Goal: Task Accomplishment & Management: Complete application form

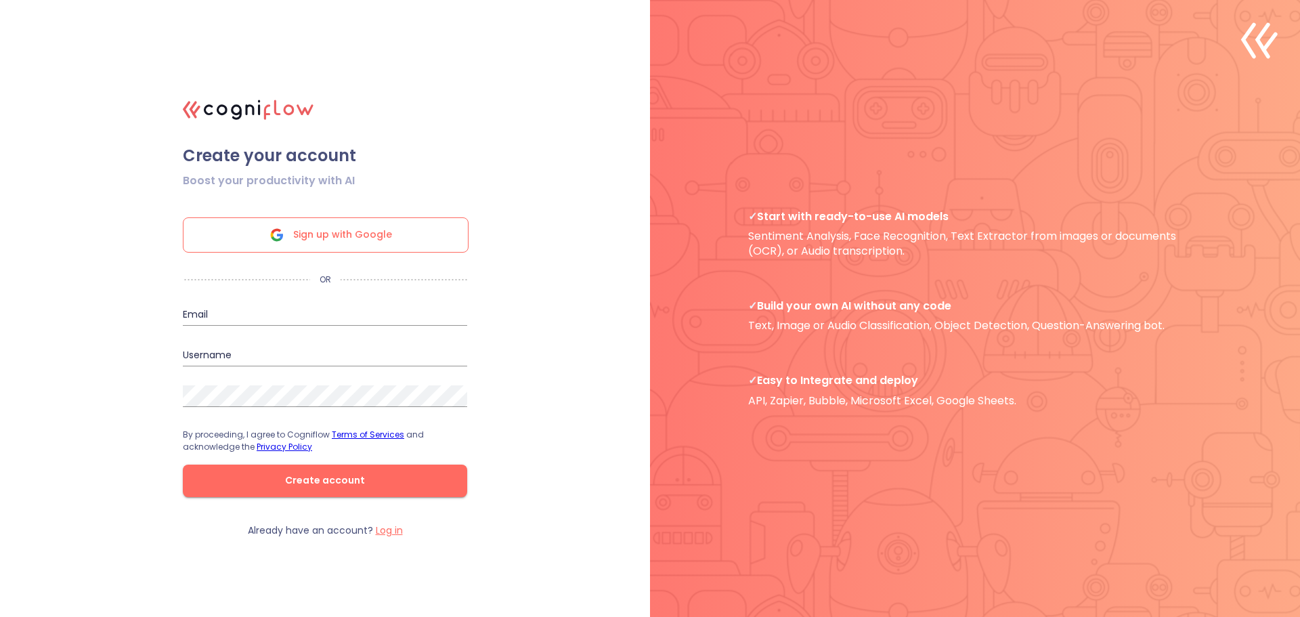
click at [381, 232] on span "Sign up with Google" at bounding box center [342, 235] width 99 height 34
click at [383, 229] on span "Sign up with Google" at bounding box center [342, 235] width 99 height 34
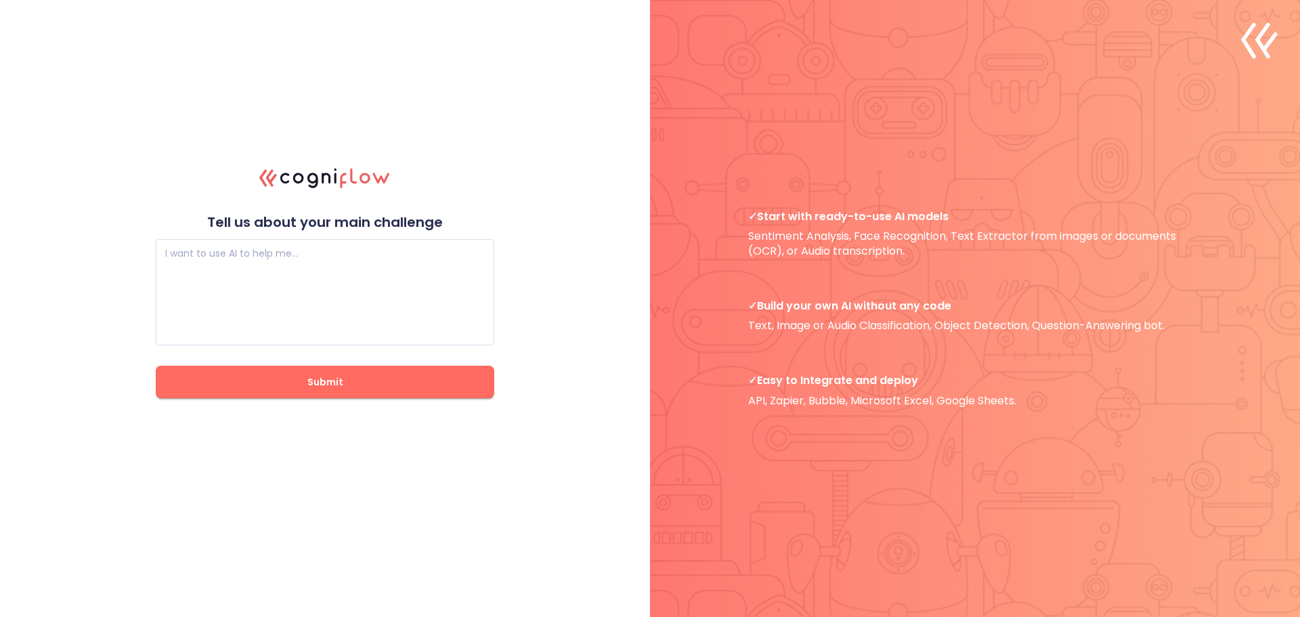
click at [309, 380] on span "Submit" at bounding box center [324, 382] width 295 height 17
click at [343, 261] on textarea at bounding box center [325, 292] width 320 height 81
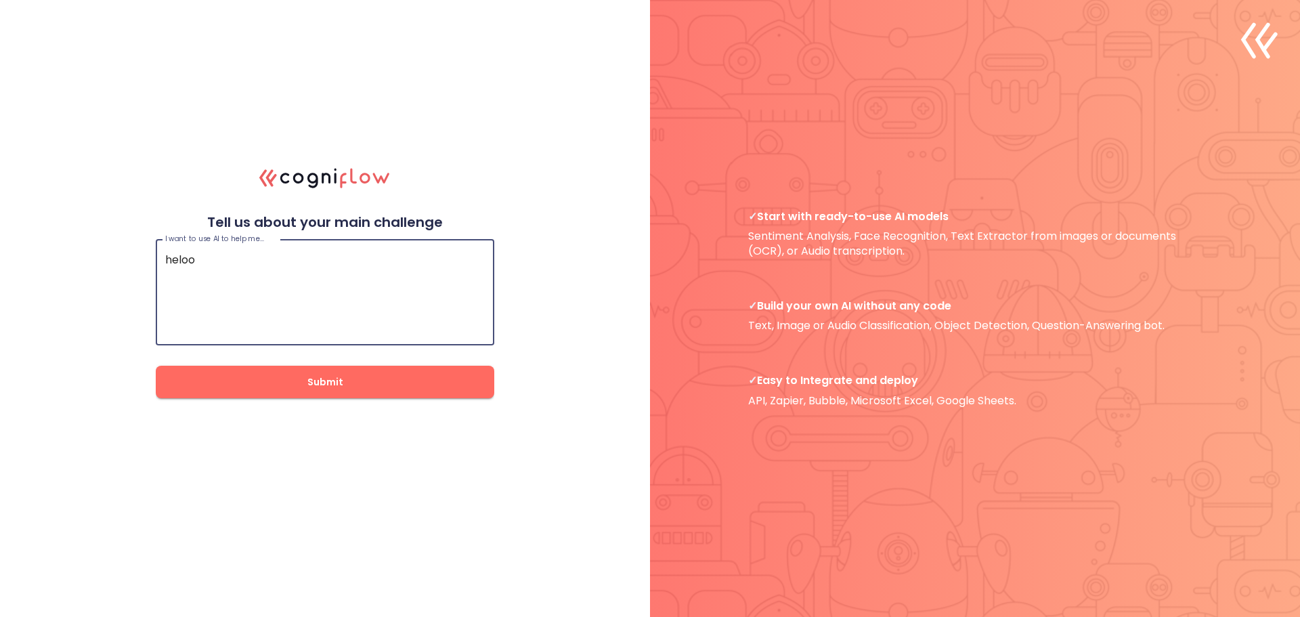
type textarea "heloo"
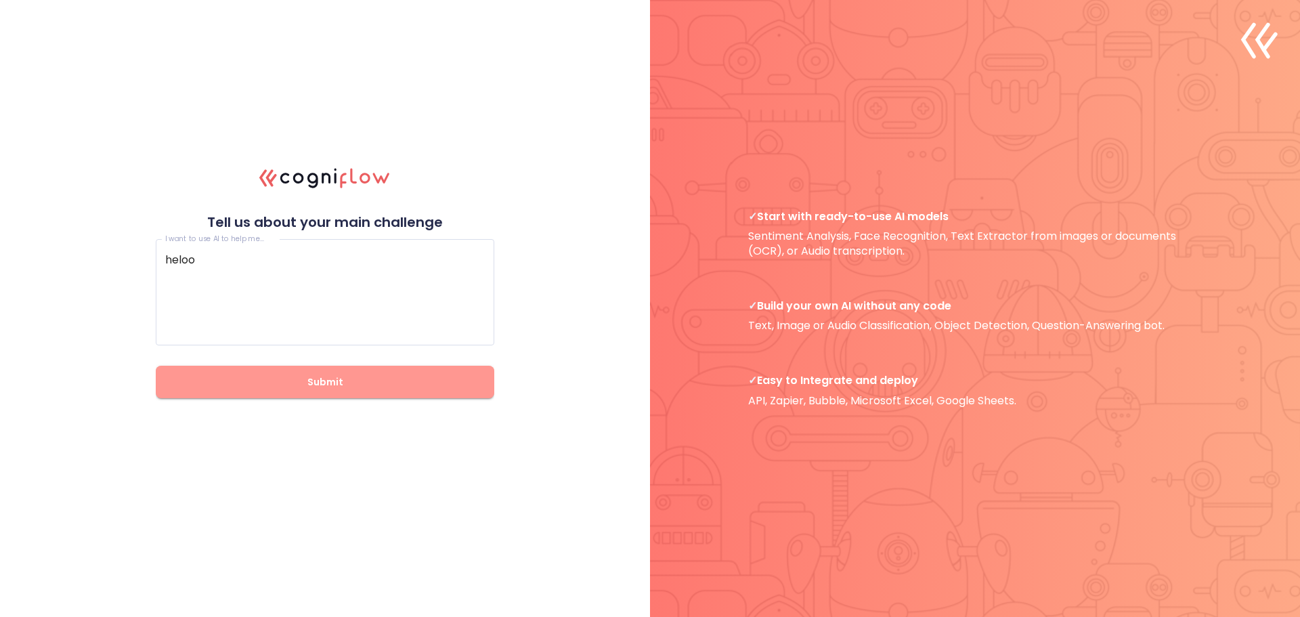
click at [329, 388] on span "Submit" at bounding box center [324, 382] width 295 height 17
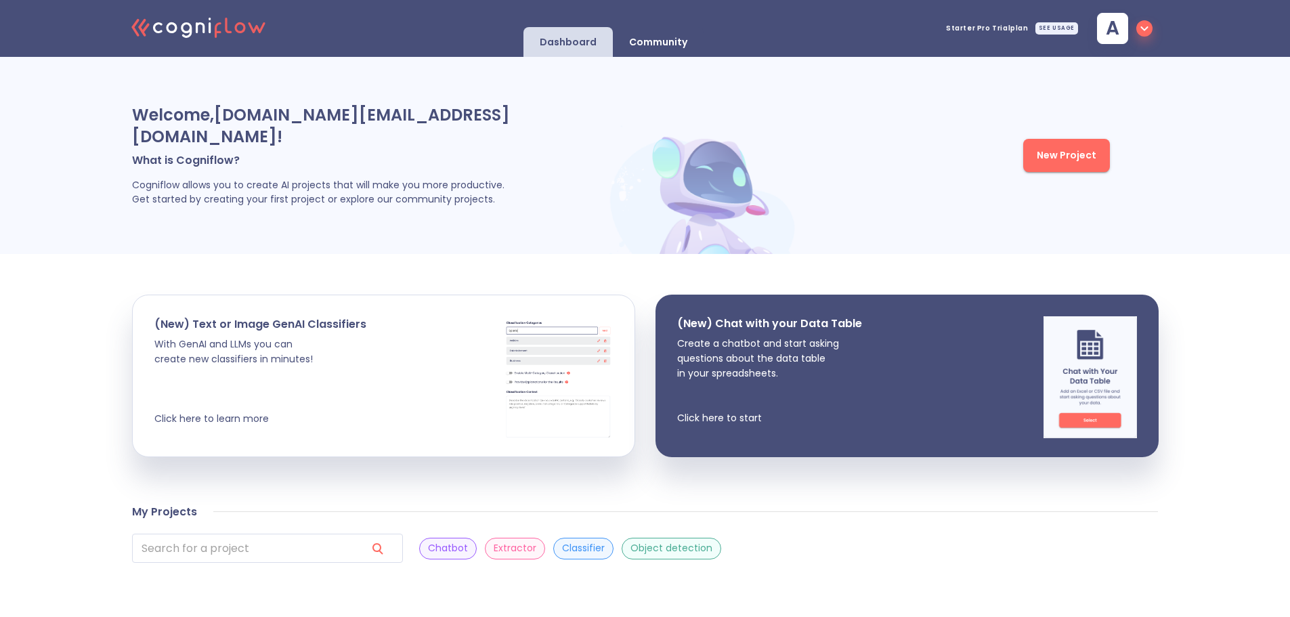
click at [1068, 147] on span "New Project" at bounding box center [1067, 155] width 60 height 17
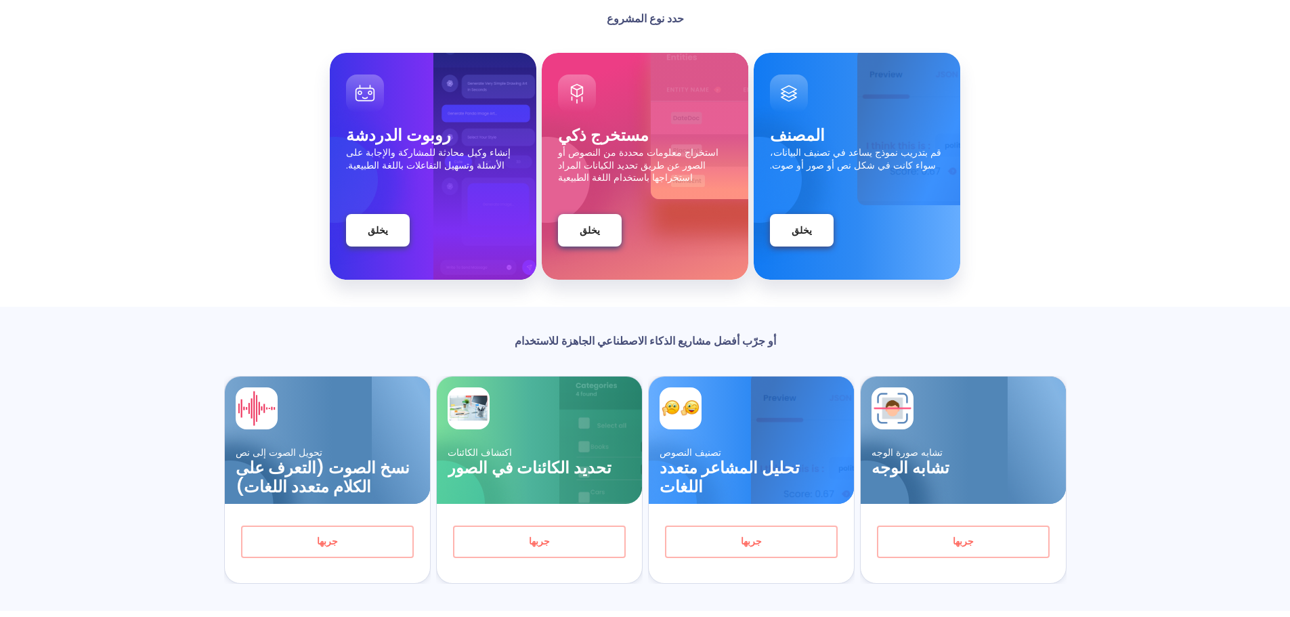
scroll to position [119, 0]
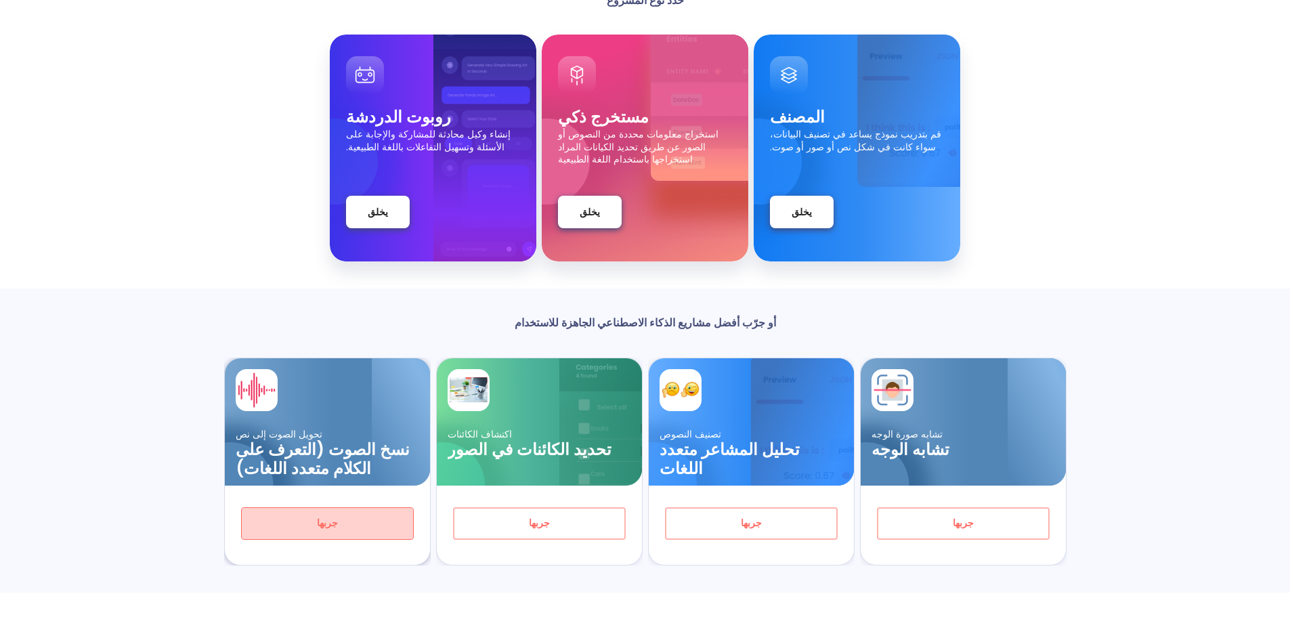
click at [337, 529] on span "جربها" at bounding box center [327, 523] width 128 height 17
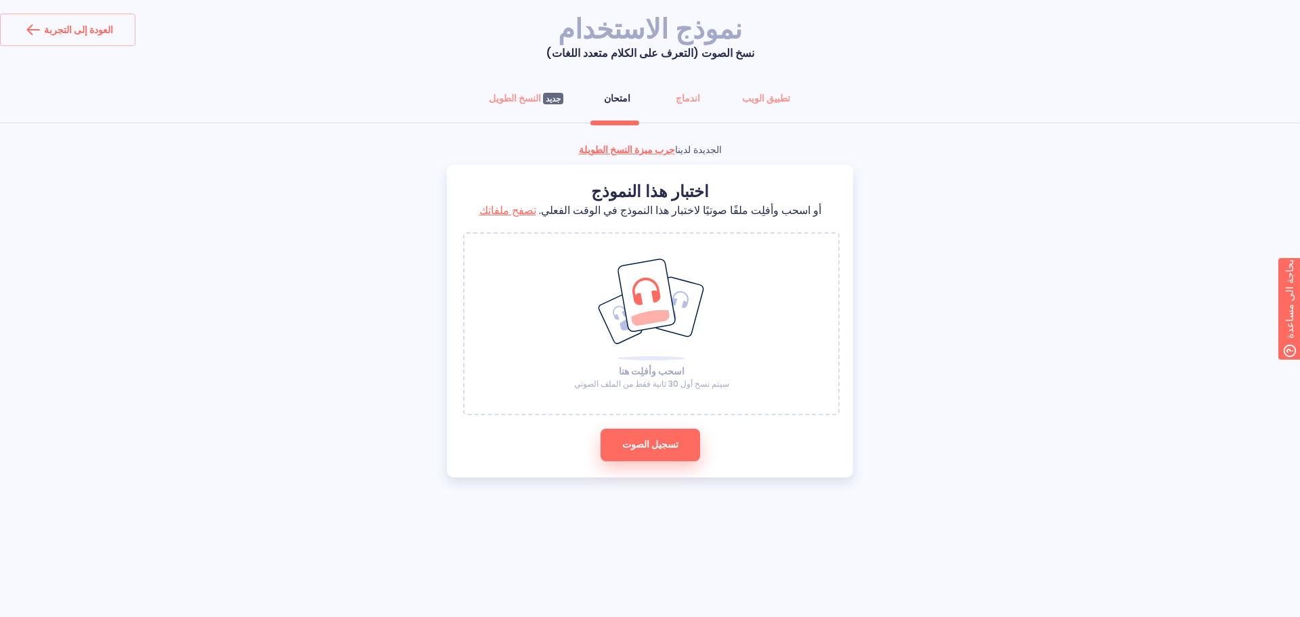
click at [654, 337] on ellipse at bounding box center [656, 351] width 125 height 101
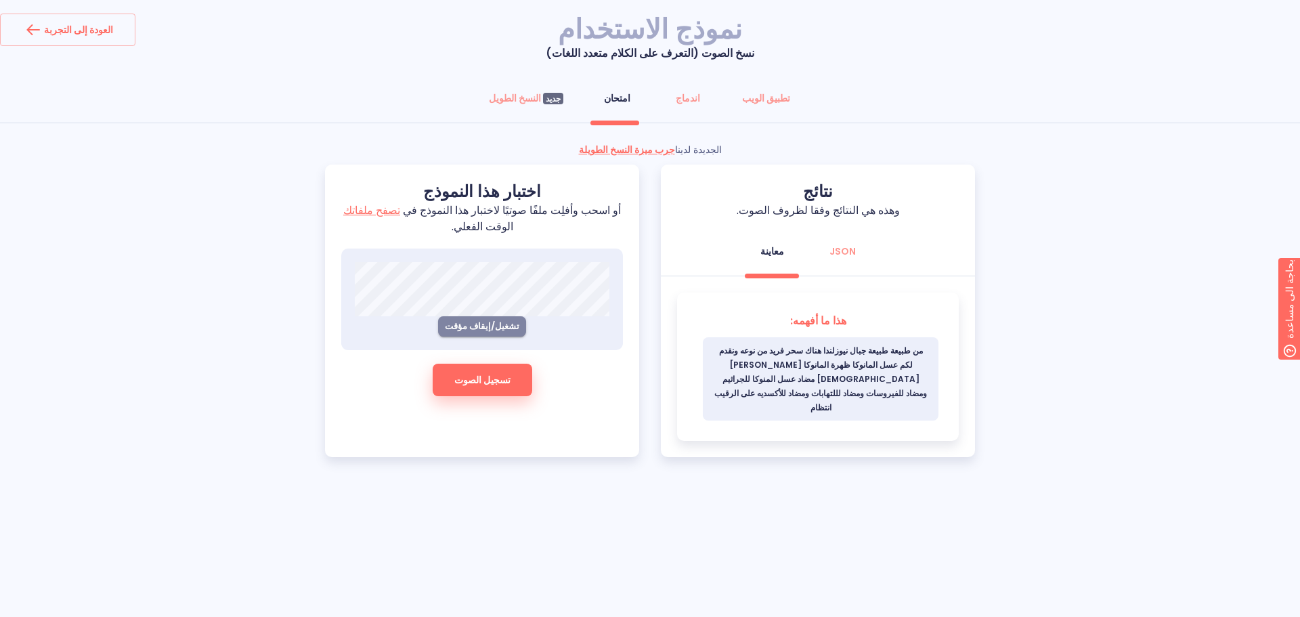
click at [494, 320] on font "تشغيل/إيقاف مؤقت" at bounding box center [482, 326] width 74 height 13
click at [496, 320] on font "تشغيل/إيقاف مؤقت" at bounding box center [482, 326] width 74 height 13
click at [798, 339] on span "من طبيعة طبيعة جبال نيوزلندا هناك سحر فريد من نوعه ونقدم لكم عسل المانوكا ظهرة …" at bounding box center [821, 378] width 236 height 83
click at [478, 373] on font "تسجيل الصوت" at bounding box center [482, 380] width 56 height 14
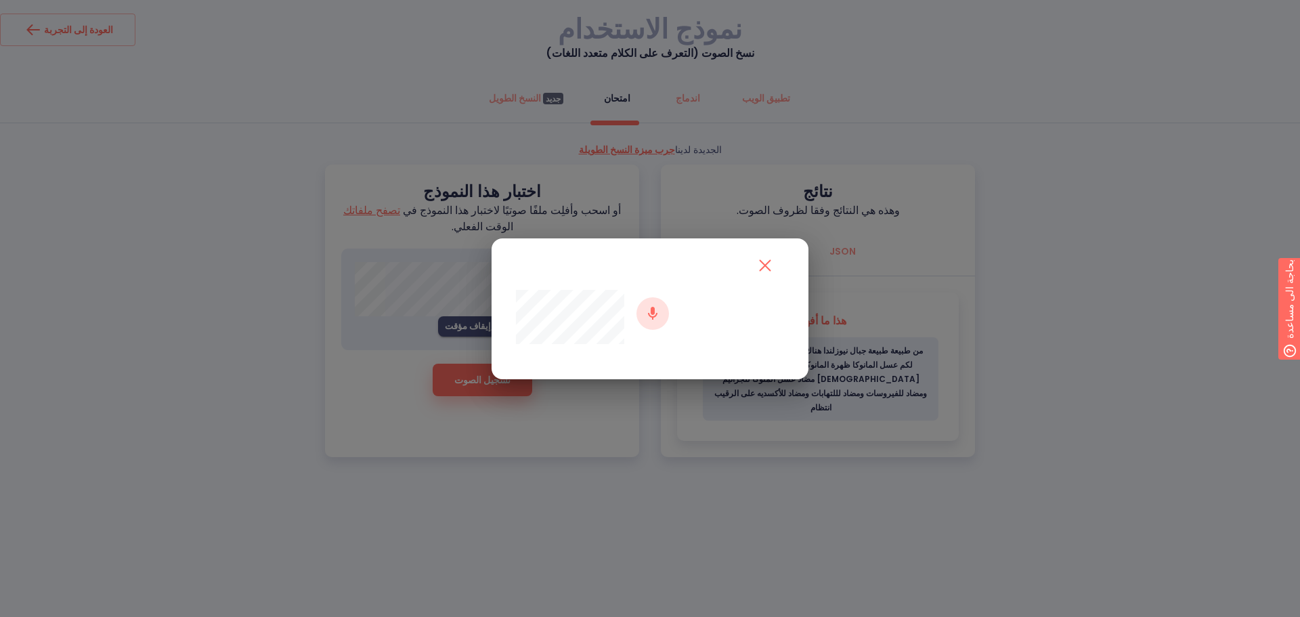
click at [761, 263] on icon "close" at bounding box center [765, 266] width 22 height 22
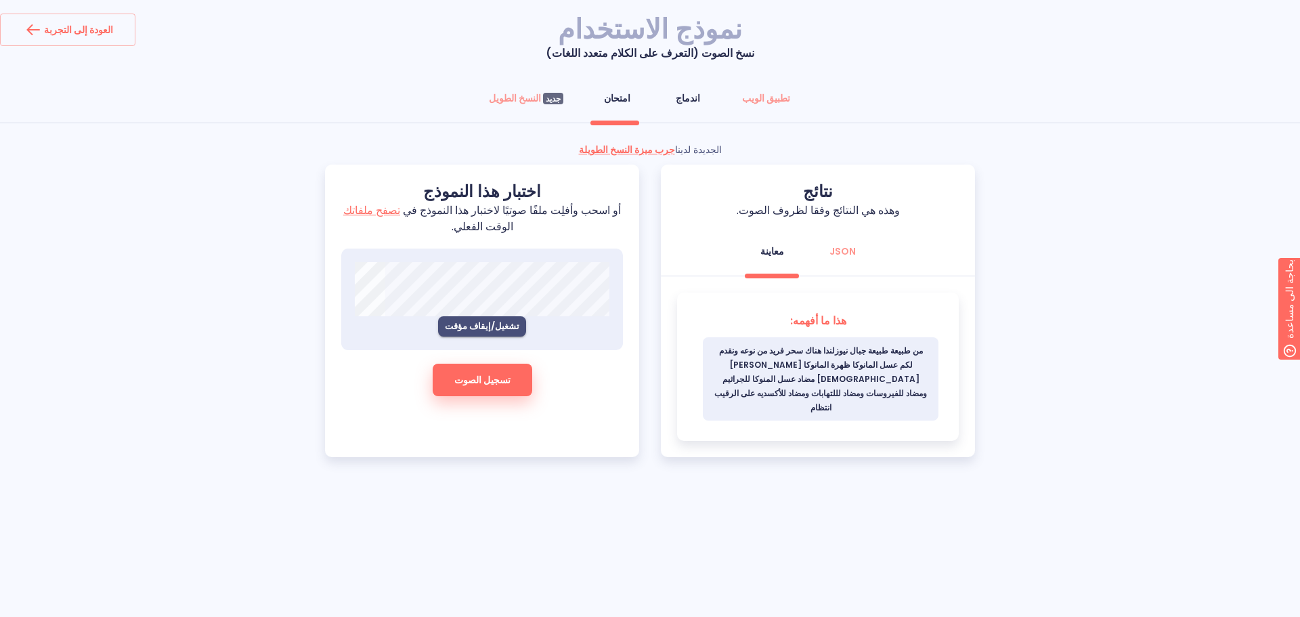
click at [679, 100] on font "اندماج" at bounding box center [688, 98] width 24 height 14
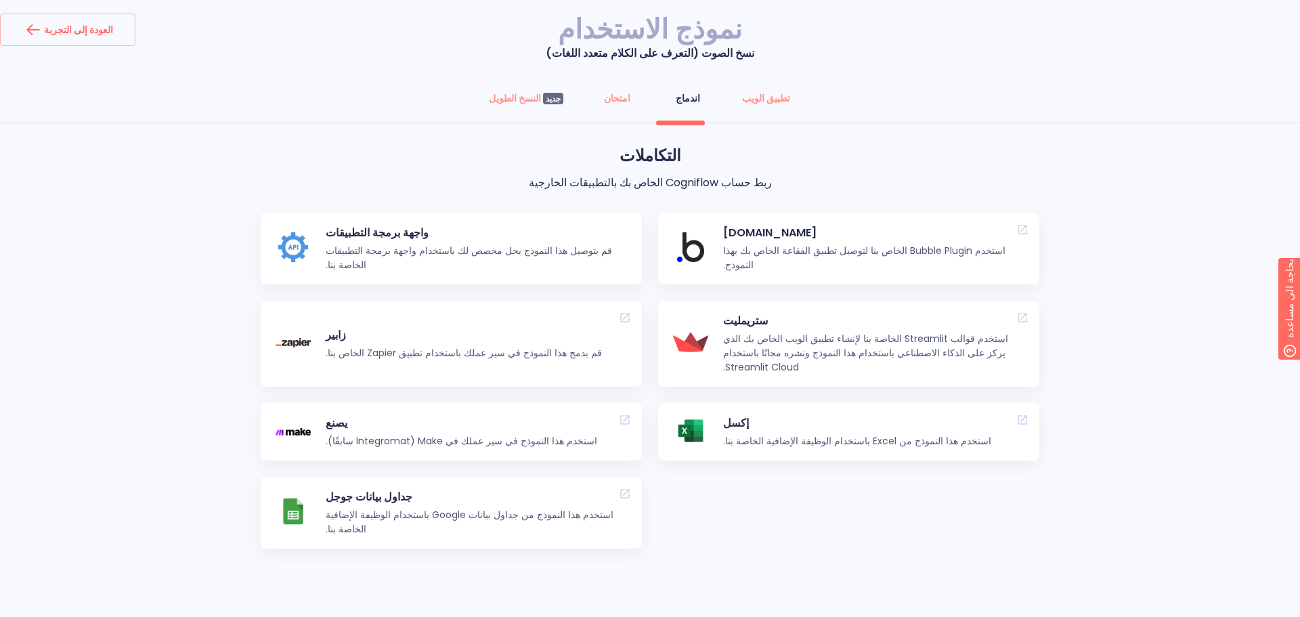
click at [353, 236] on font "واجهة برمجة التطبيقات" at bounding box center [377, 233] width 103 height 16
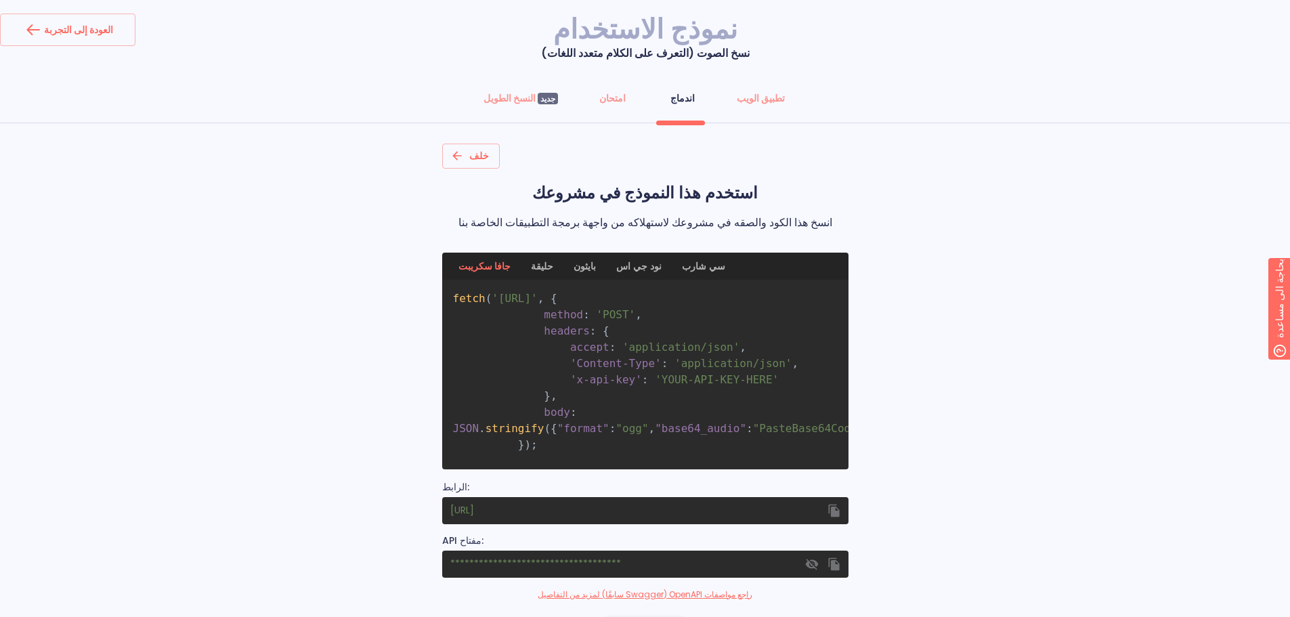
click at [735, 362] on pre "fetch ( '[URL]' , { method : 'POST' , headers : { accept : 'application/json' ,…" at bounding box center [645, 375] width 406 height 190
drag, startPoint x: 966, startPoint y: 359, endPoint x: 964, endPoint y: 394, distance: 35.3
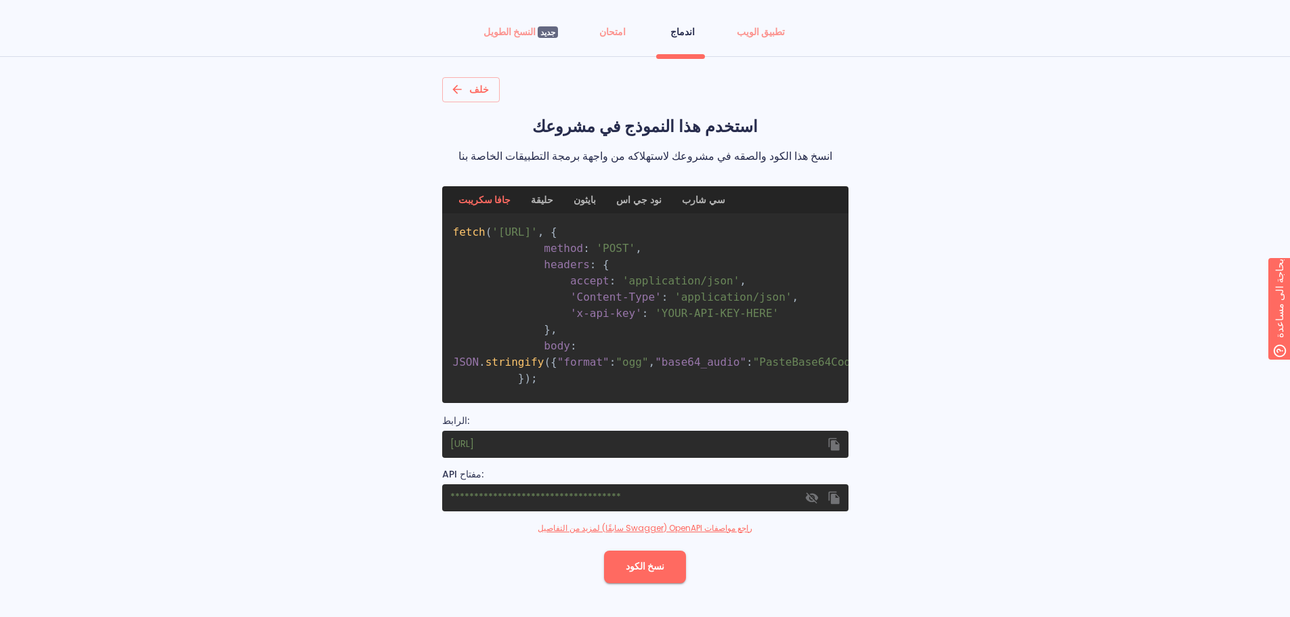
click at [666, 35] on span "اندماج" at bounding box center [682, 32] width 32 height 14
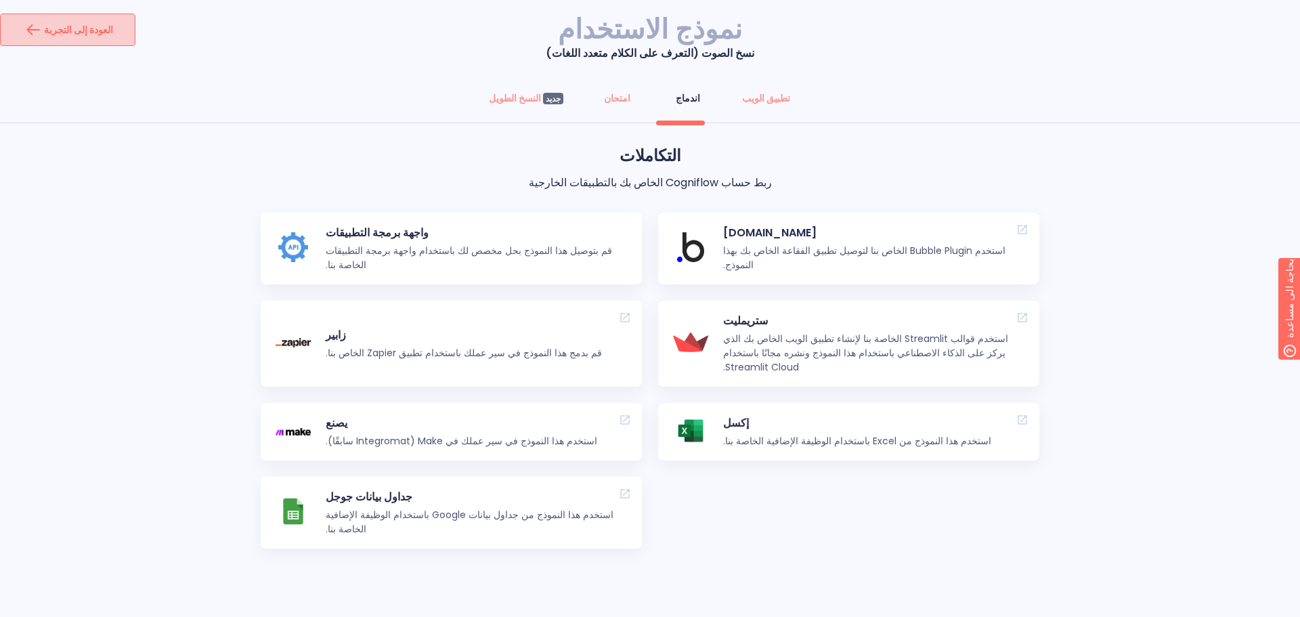
click at [67, 33] on font "العودة إلى التجربة" at bounding box center [78, 30] width 69 height 14
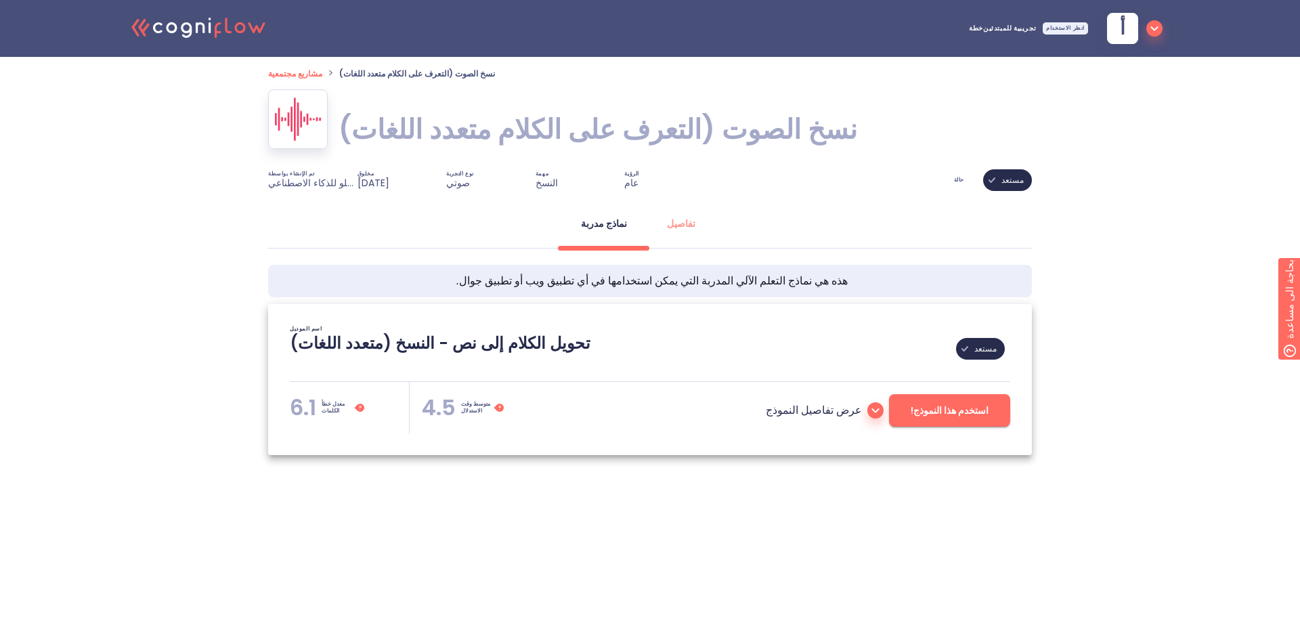
type textarea "[[DATE] 23:05:47]- Pretrained Speech Recognition Model: Whisper [[DATE] 23:05:4…"
click at [177, 30] on icon at bounding box center [171, 27] width 11 height 11
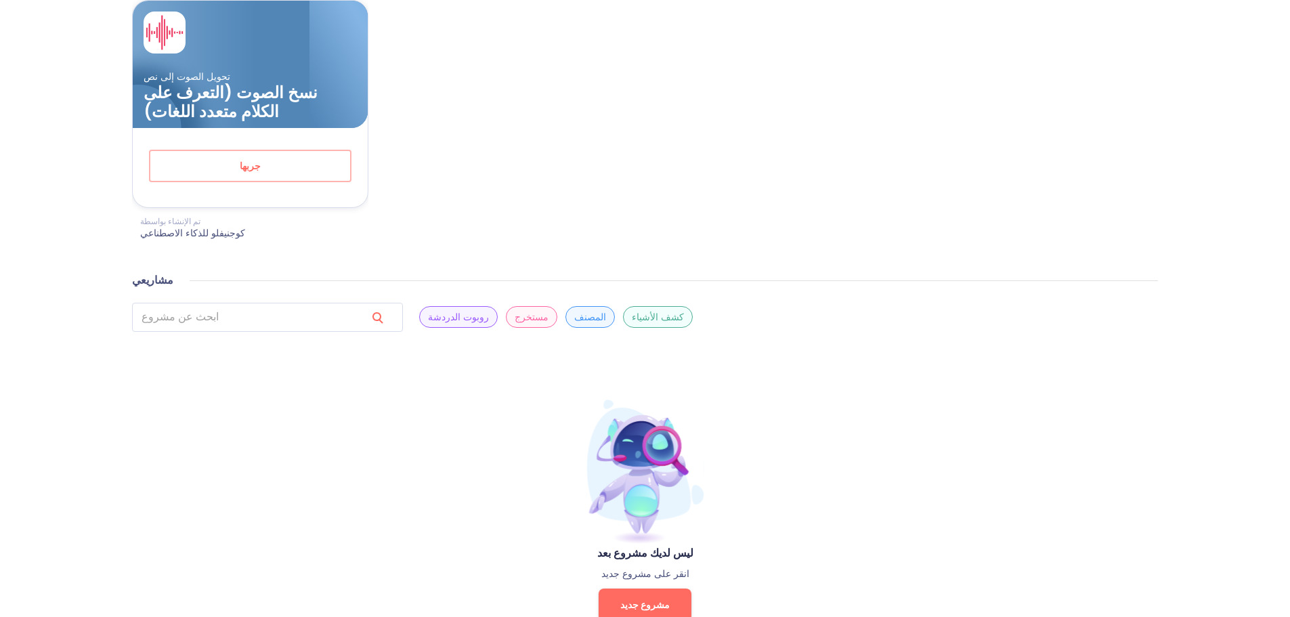
scroll to position [562, 0]
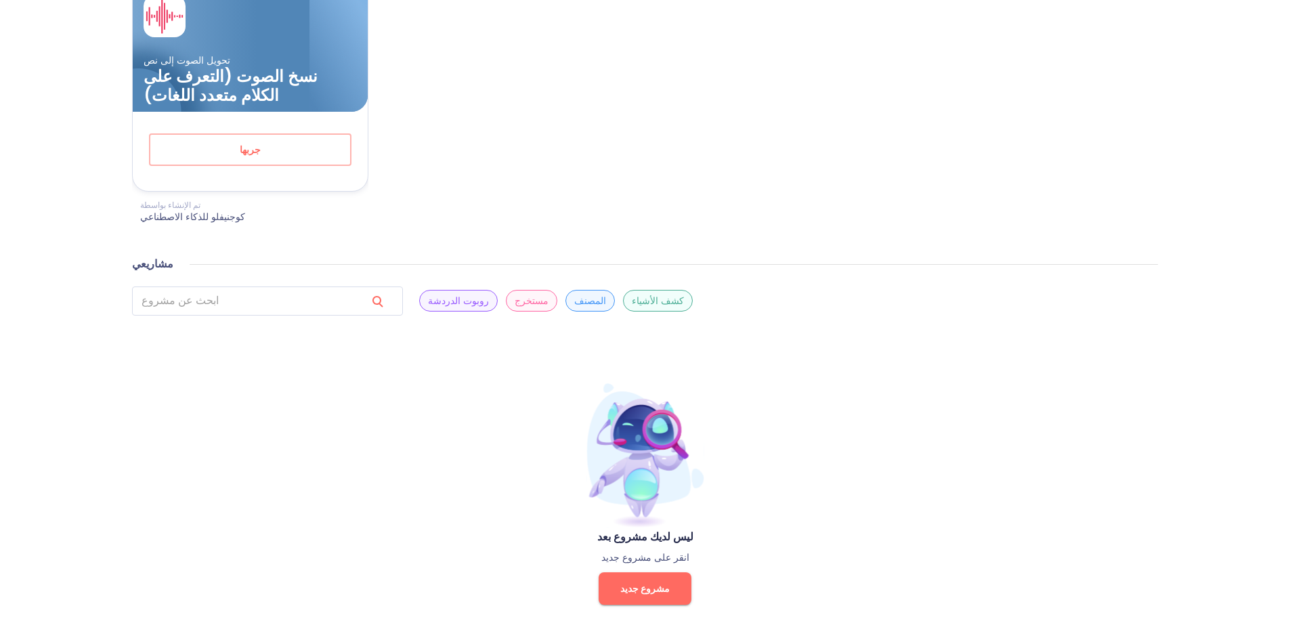
click at [649, 582] on font "مشروع جديد" at bounding box center [644, 589] width 49 height 14
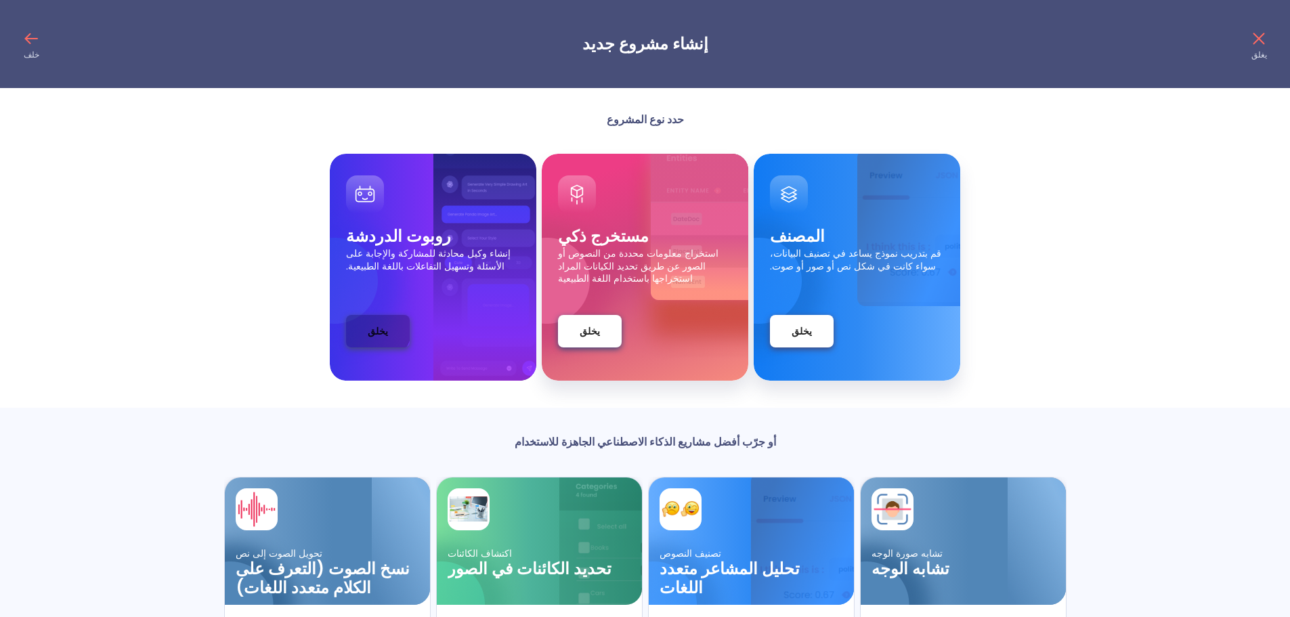
click at [368, 325] on font "يخلق" at bounding box center [378, 331] width 20 height 14
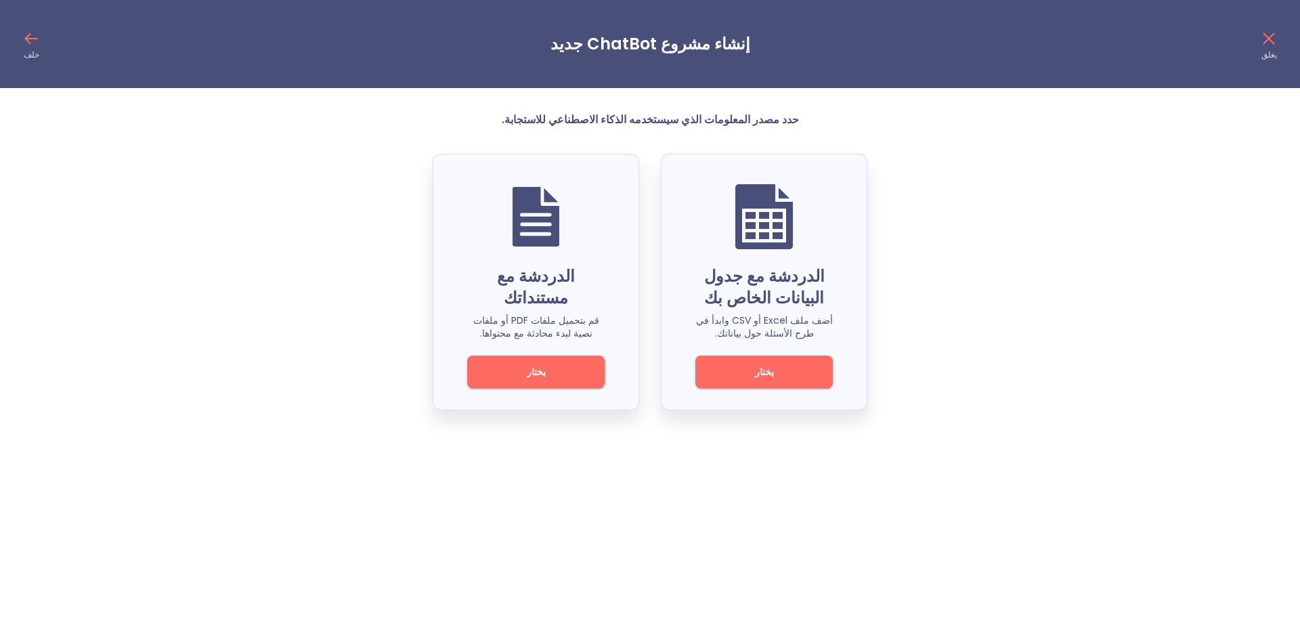
click at [23, 39] on icon at bounding box center [31, 39] width 22 height 22
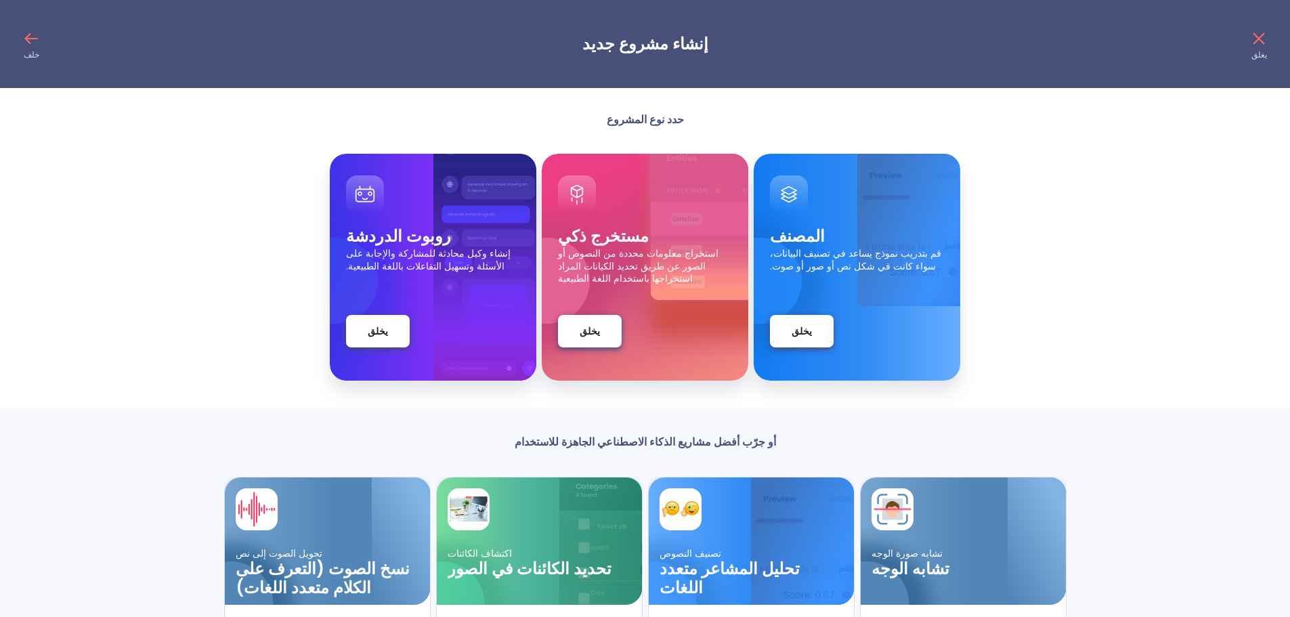
click at [23, 39] on icon at bounding box center [31, 39] width 22 height 22
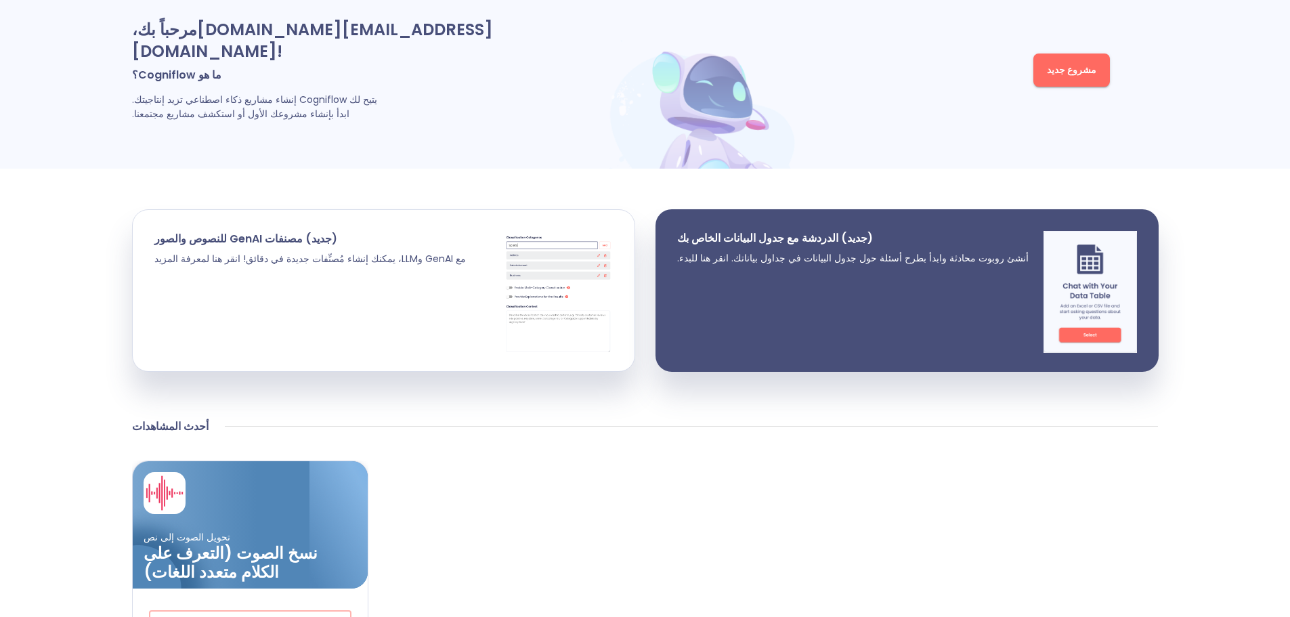
drag, startPoint x: 737, startPoint y: 465, endPoint x: 743, endPoint y: 479, distance: 15.1
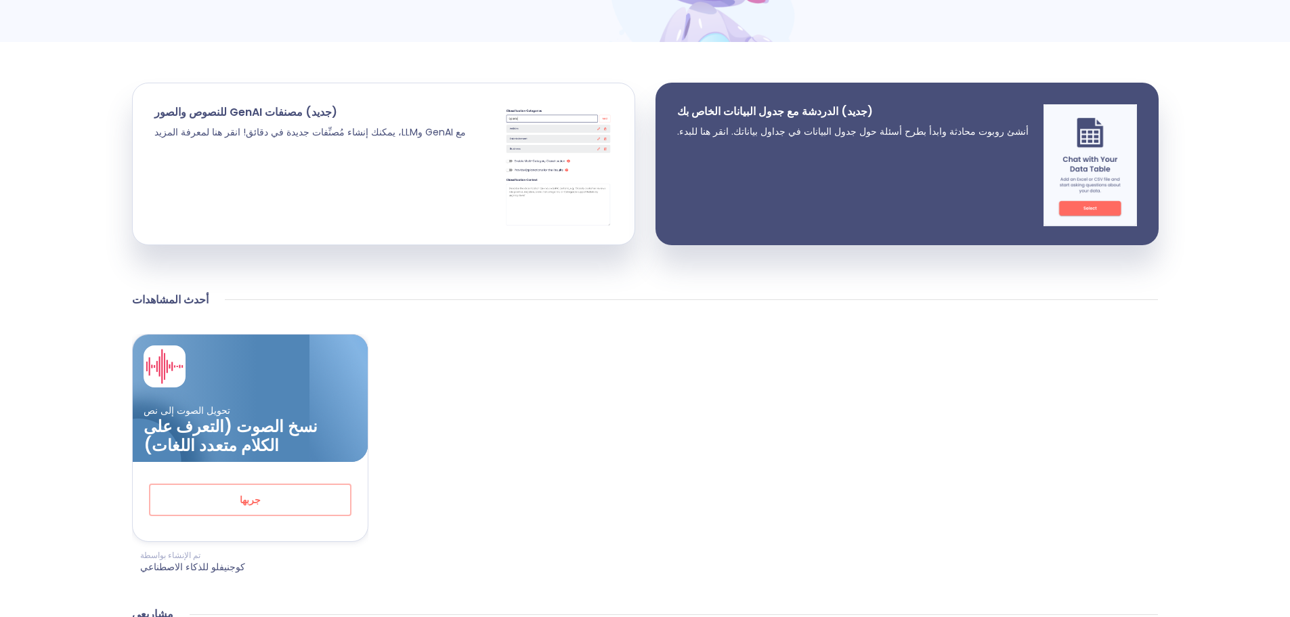
scroll to position [0, 0]
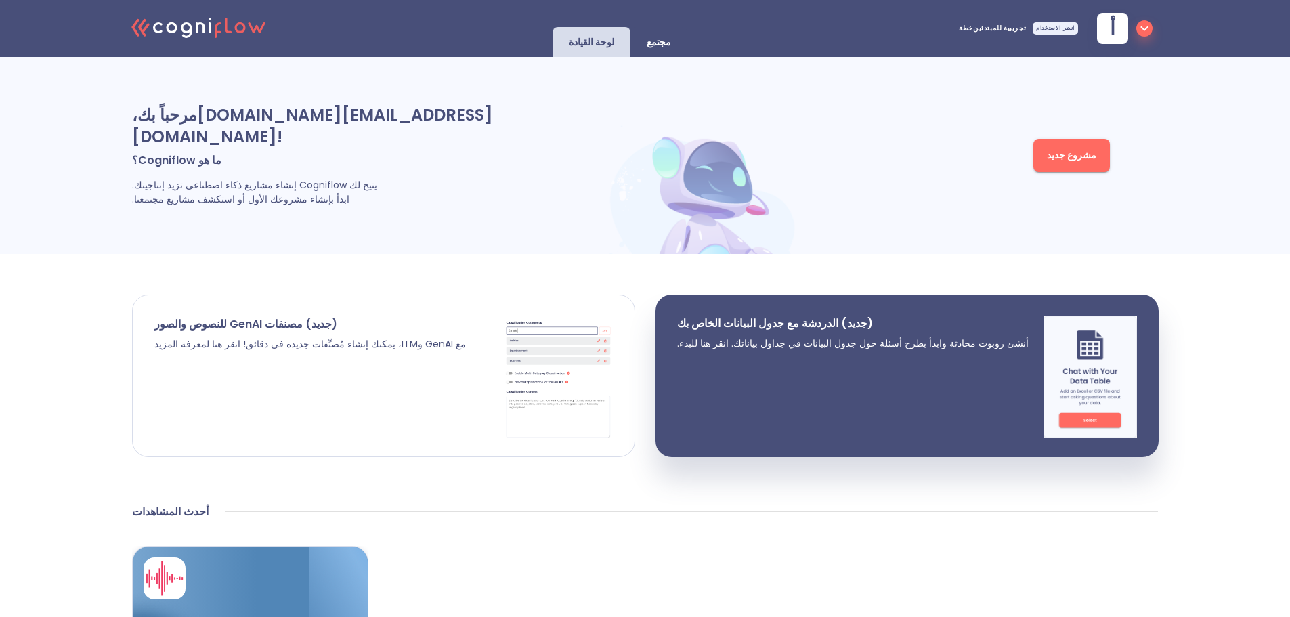
click at [325, 317] on p "(جديد) مصنفات GenAI للنصوص والصور" at bounding box center [309, 324] width 311 height 14
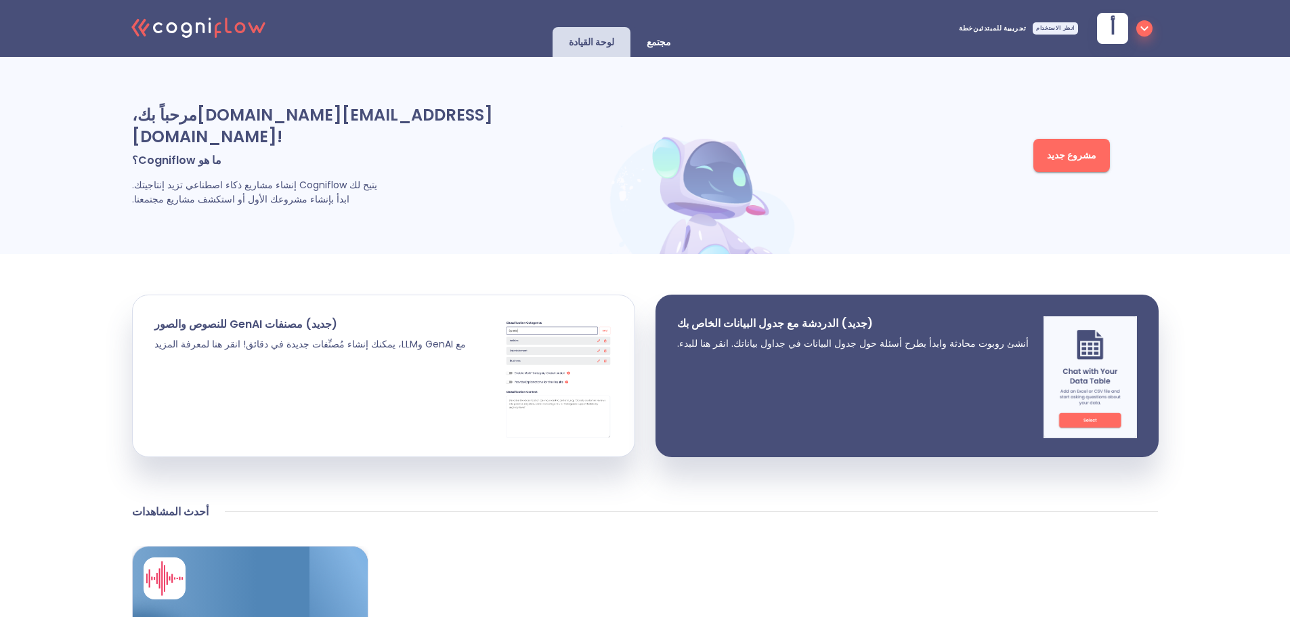
click at [1078, 148] on font "مشروع جديد" at bounding box center [1071, 155] width 49 height 14
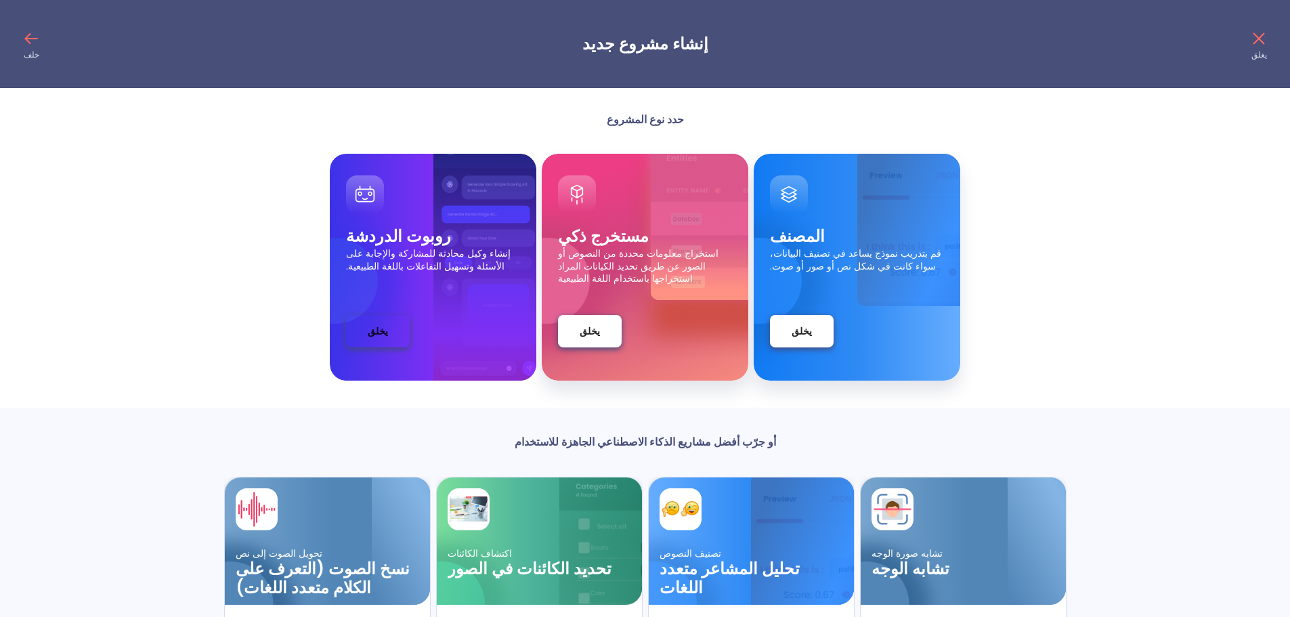
click at [381, 329] on font "يخلق" at bounding box center [378, 331] width 20 height 14
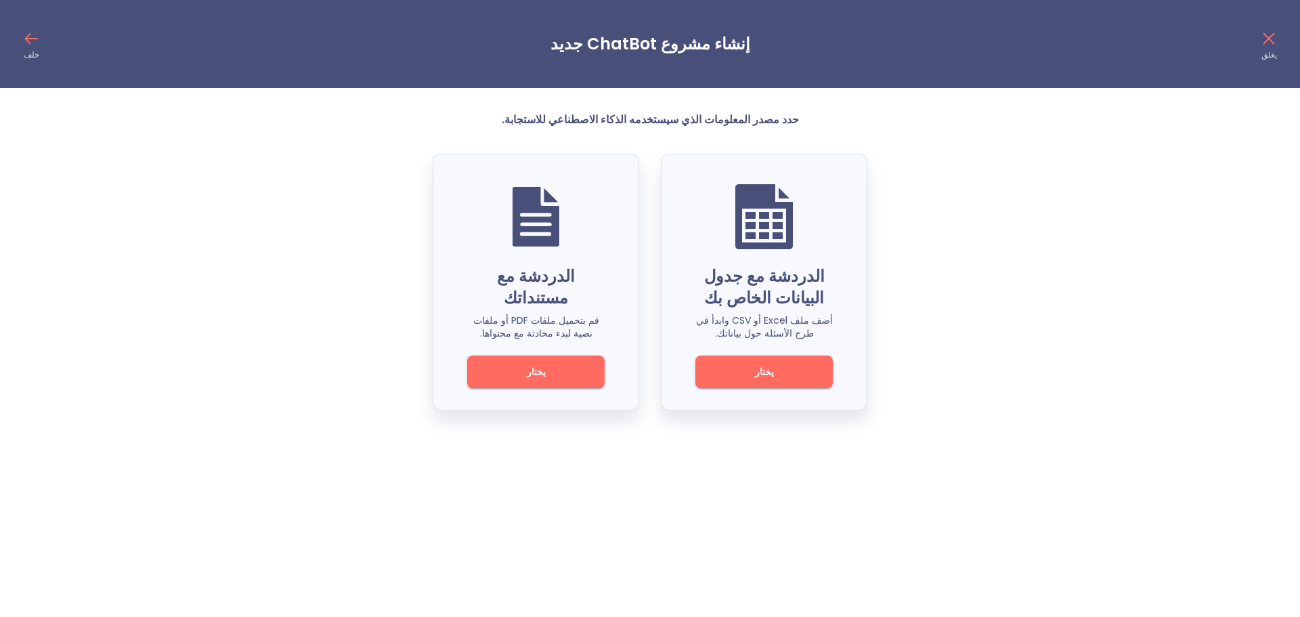
click at [557, 364] on span "يختار" at bounding box center [535, 372] width 91 height 17
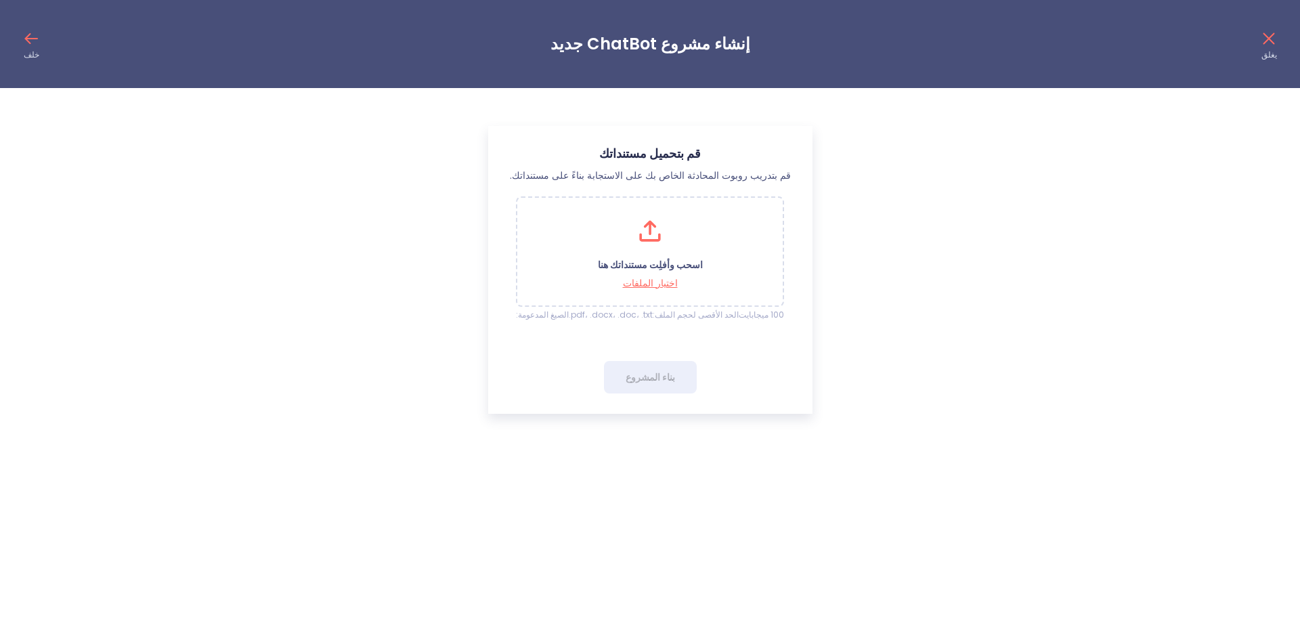
click at [1268, 39] on icon at bounding box center [1269, 39] width 22 height 22
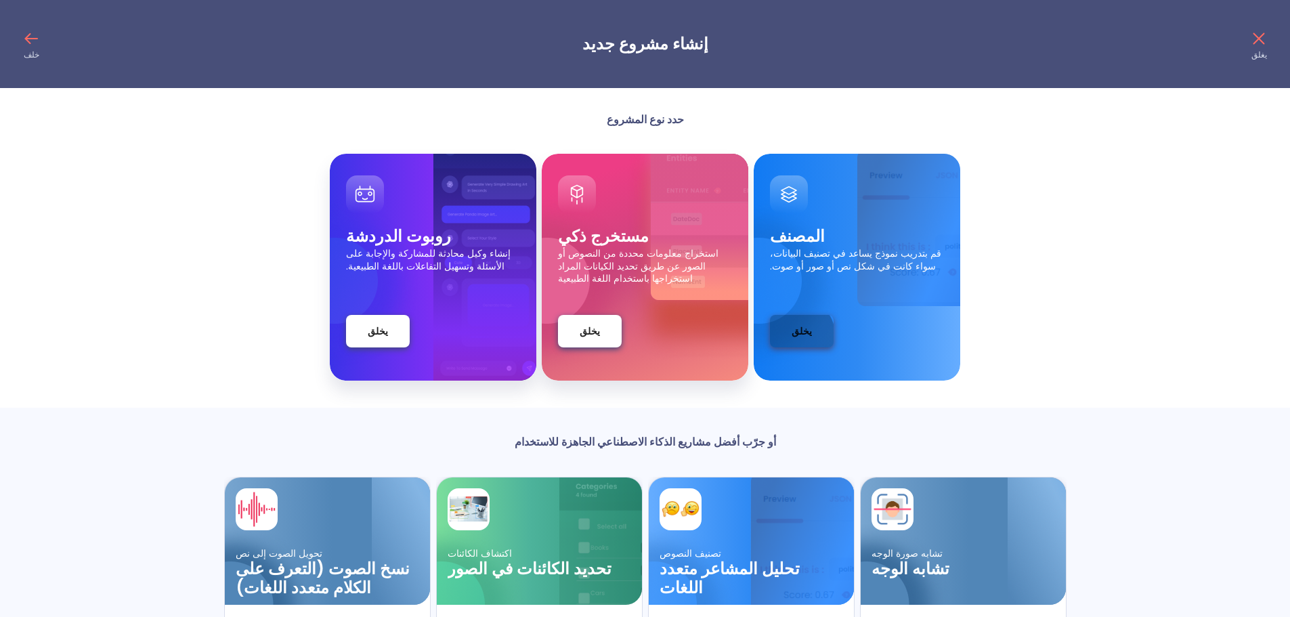
click at [789, 338] on button "يخلق" at bounding box center [802, 331] width 64 height 32
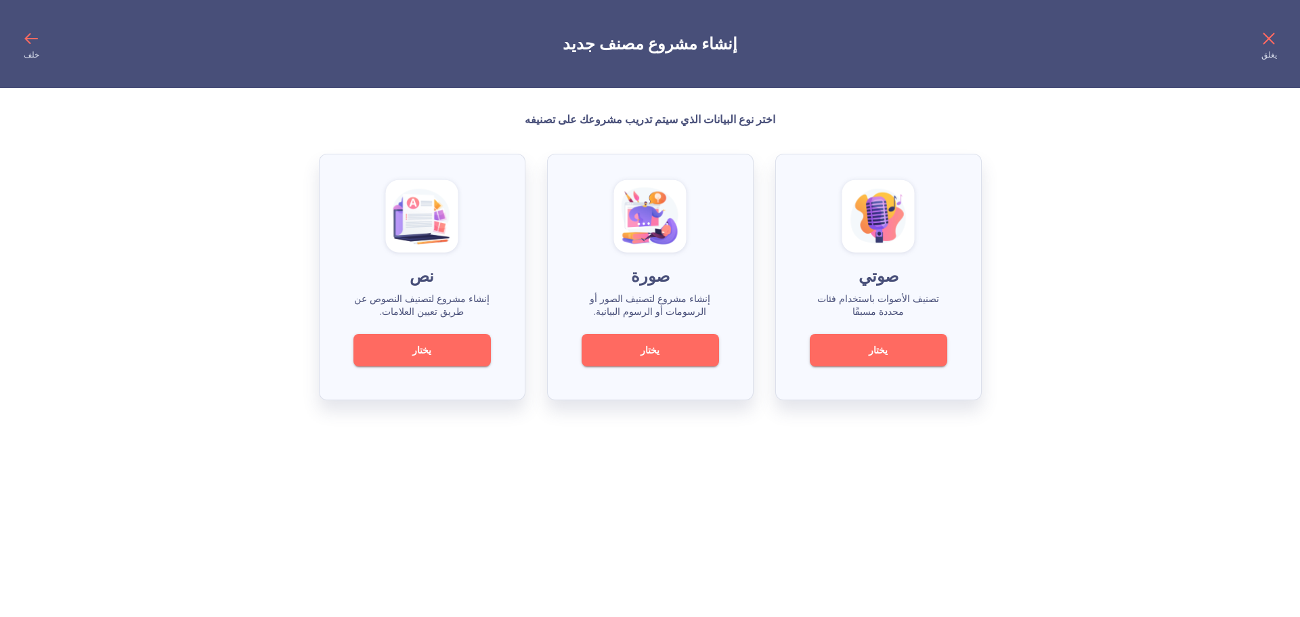
click at [639, 350] on span "يختار" at bounding box center [650, 350] width 91 height 17
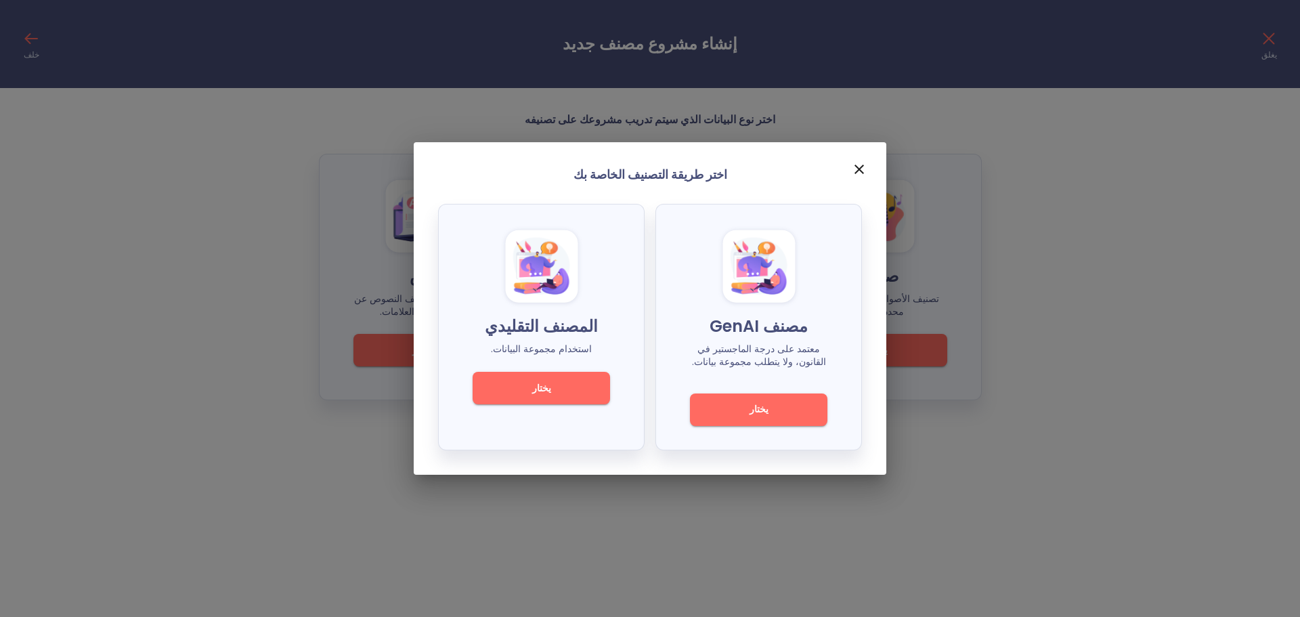
click at [754, 412] on font "يختار" at bounding box center [759, 409] width 19 height 14
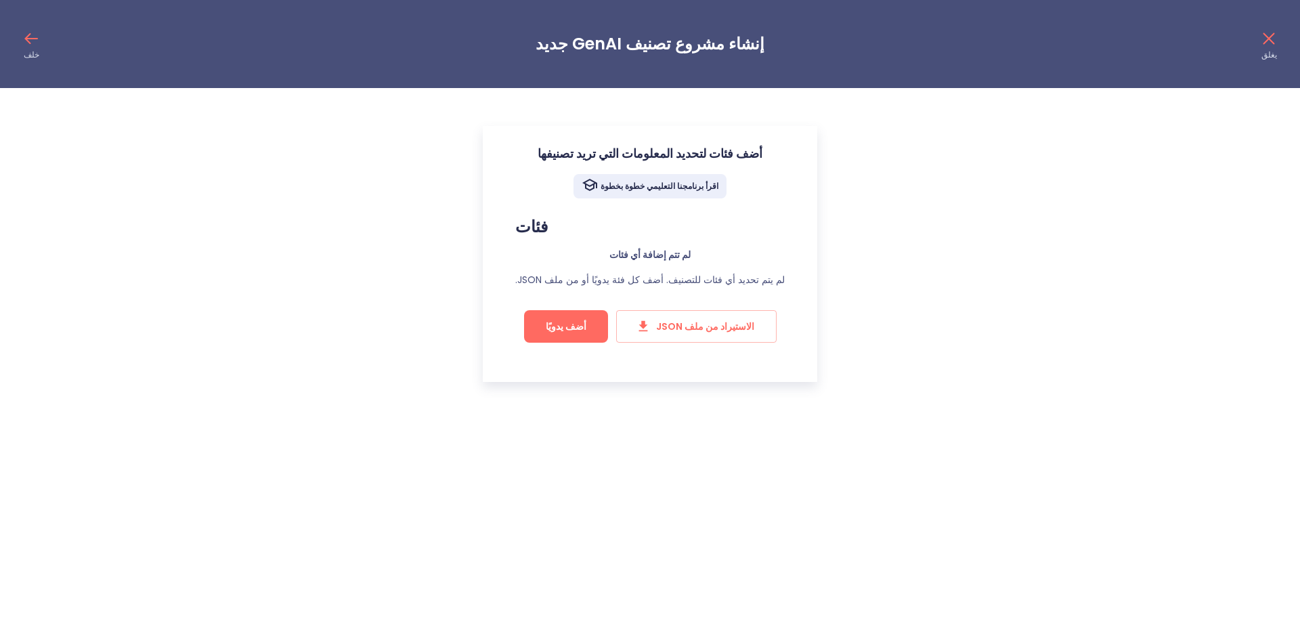
click at [1262, 39] on icon at bounding box center [1269, 39] width 22 height 22
